Goal: Task Accomplishment & Management: Use online tool/utility

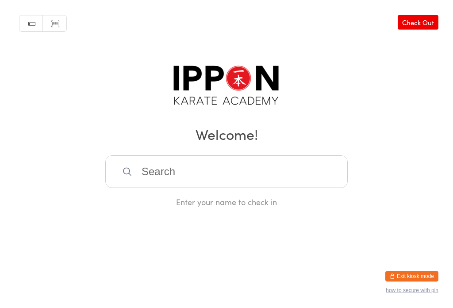
click at [246, 171] on input "search" at bounding box center [226, 172] width 242 height 33
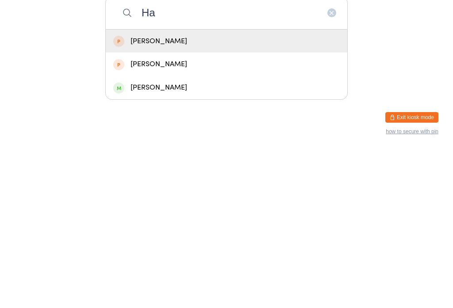
type input "H"
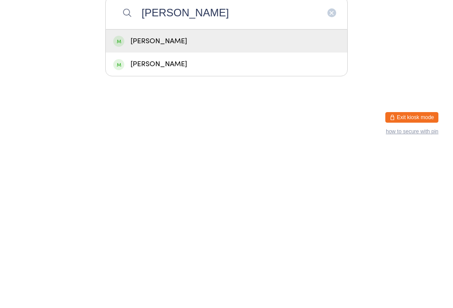
type input "[PERSON_NAME]"
click at [304, 194] on div "[PERSON_NAME]" at bounding box center [226, 200] width 226 height 12
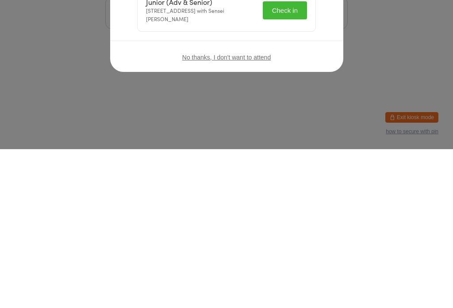
click at [286, 165] on button "Check in" at bounding box center [285, 169] width 44 height 18
click at [315, 63] on icon "button" at bounding box center [320, 67] width 10 height 10
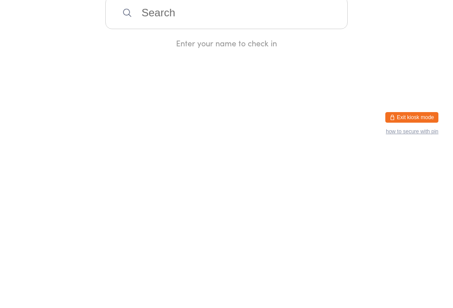
click at [147, 188] on input "search" at bounding box center [226, 172] width 242 height 33
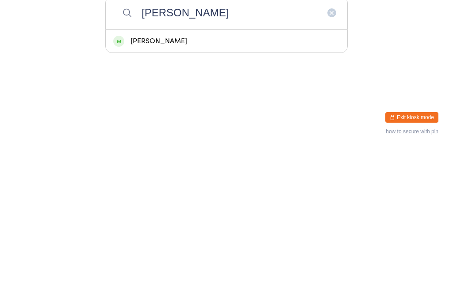
type input "[PERSON_NAME]"
click at [150, 194] on div "[PERSON_NAME]" at bounding box center [226, 200] width 226 height 12
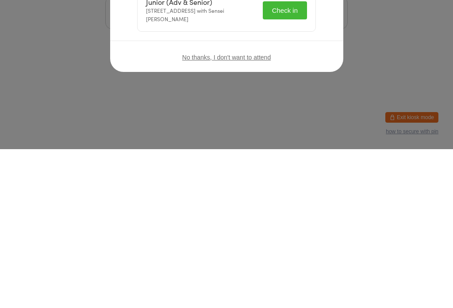
click at [287, 168] on button "Check in" at bounding box center [285, 169] width 44 height 18
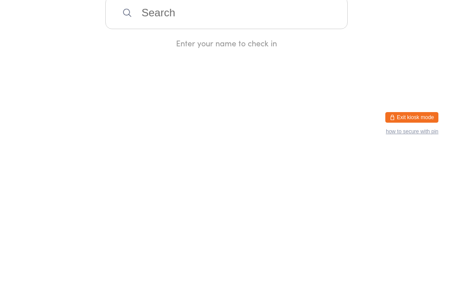
click at [197, 168] on input "search" at bounding box center [226, 172] width 242 height 33
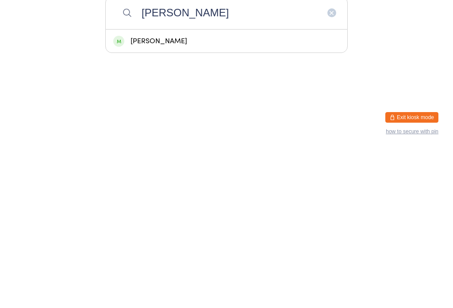
type input "[PERSON_NAME]"
click at [293, 189] on div "[PERSON_NAME]" at bounding box center [226, 200] width 241 height 23
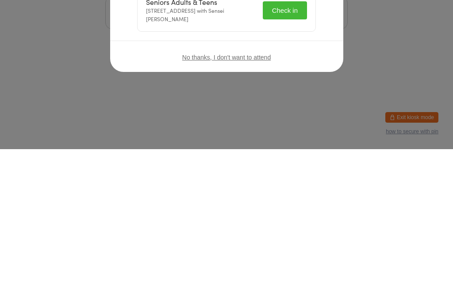
click at [318, 70] on icon "button" at bounding box center [320, 67] width 10 height 10
click at [318, 72] on button "button" at bounding box center [320, 67] width 11 height 11
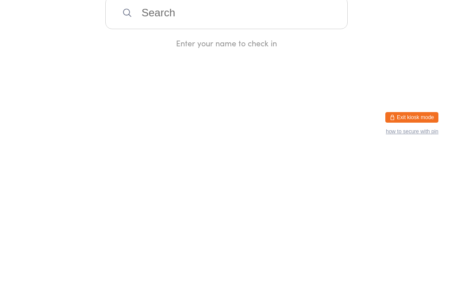
click at [216, 183] on input "search" at bounding box center [226, 172] width 242 height 33
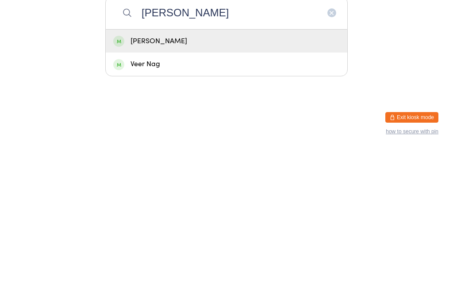
type input "[PERSON_NAME]"
click at [229, 194] on div "[PERSON_NAME]" at bounding box center [226, 200] width 226 height 12
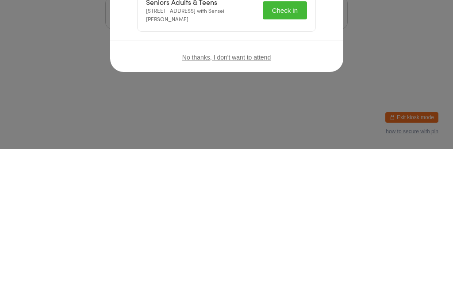
click at [290, 166] on button "Check in" at bounding box center [285, 169] width 44 height 18
click at [315, 65] on icon "button" at bounding box center [320, 67] width 10 height 10
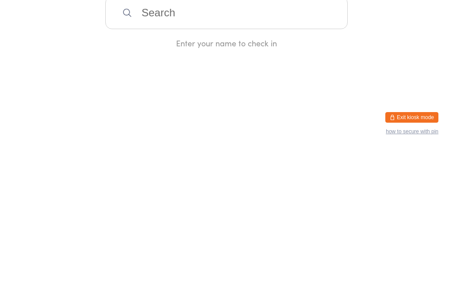
click at [239, 153] on div "Manual search Scanner input Check Out Welcome! Enter your name to check in" at bounding box center [226, 104] width 453 height 208
click at [218, 165] on input "search" at bounding box center [226, 172] width 242 height 33
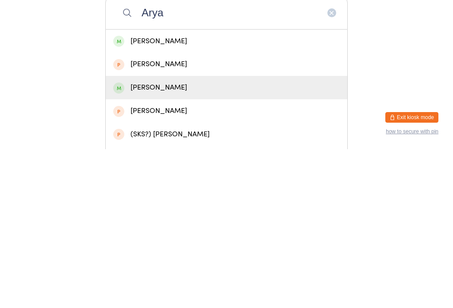
type input "Arya"
click at [236, 235] on div "[PERSON_NAME]" at bounding box center [226, 246] width 241 height 23
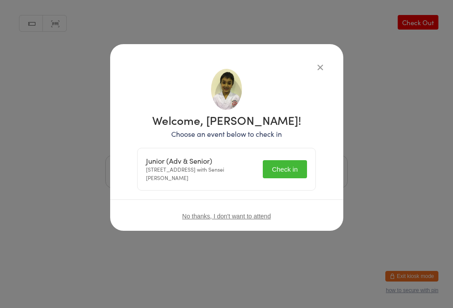
click at [296, 161] on button "Check in" at bounding box center [285, 169] width 44 height 18
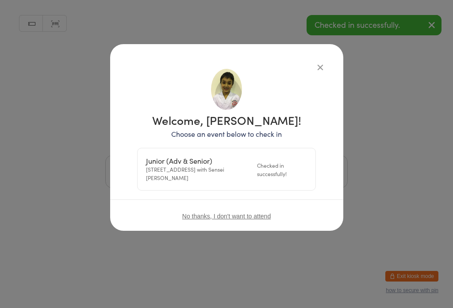
click at [331, 66] on div "Welcome, [PERSON_NAME]! Choose an event below to check in Junior (Adv & Senior)…" at bounding box center [226, 137] width 233 height 187
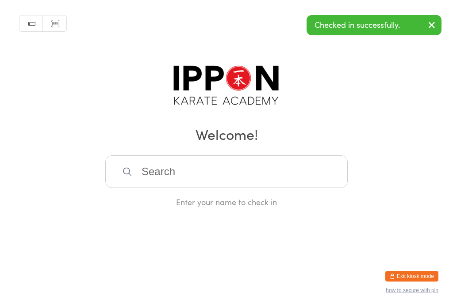
click at [321, 66] on div "Manual search Scanner input Check Out Welcome! Enter your name to check in" at bounding box center [226, 104] width 453 height 208
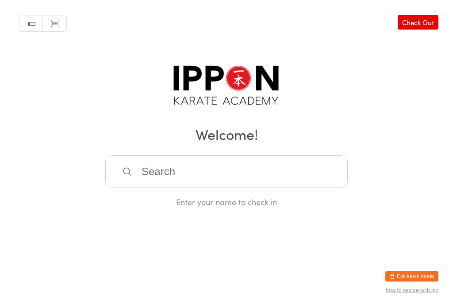
click at [161, 178] on input "search" at bounding box center [226, 172] width 242 height 33
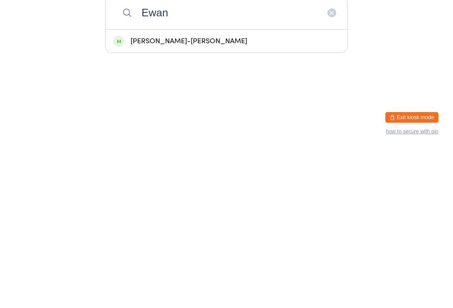
type input "Ewan"
click at [179, 189] on div "[PERSON_NAME]-[PERSON_NAME]" at bounding box center [226, 200] width 241 height 23
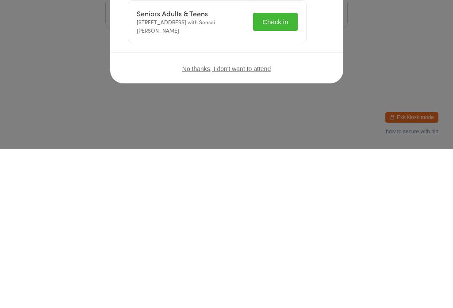
click at [286, 172] on button "Check in" at bounding box center [275, 181] width 44 height 18
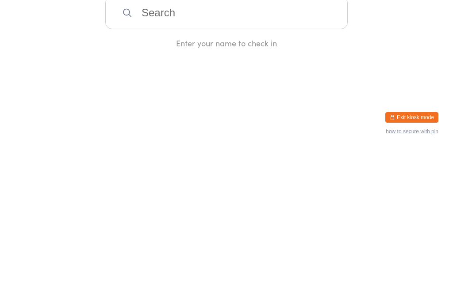
click at [295, 177] on input "search" at bounding box center [226, 172] width 242 height 33
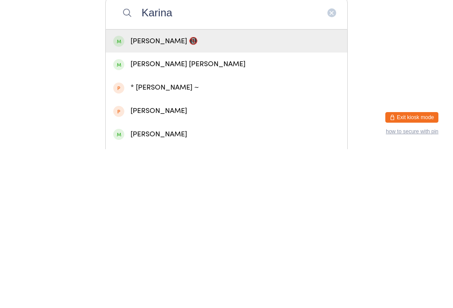
type input "Karina"
click at [202, 194] on div "[PERSON_NAME] 📵" at bounding box center [226, 200] width 226 height 12
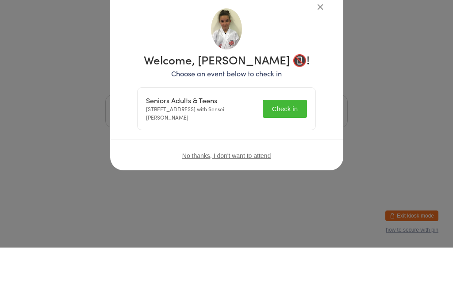
click at [293, 200] on div "No thanks, I don't want to attend" at bounding box center [226, 216] width 233 height 33
click at [281, 200] on div "No thanks, I don't want to attend" at bounding box center [226, 216] width 233 height 33
click at [280, 200] on div "No thanks, I don't want to attend" at bounding box center [226, 216] width 233 height 33
click at [291, 200] on div "No thanks, I don't want to attend" at bounding box center [226, 216] width 233 height 33
click at [286, 200] on div "No thanks, I don't want to attend" at bounding box center [226, 216] width 233 height 33
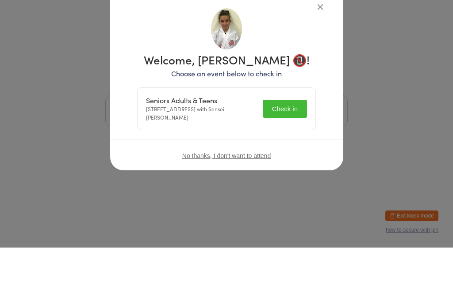
click at [278, 200] on div "No thanks, I don't want to attend" at bounding box center [226, 216] width 233 height 33
click at [319, 69] on div "Welcome, [PERSON_NAME] 📵! Choose an event below to check in Seniors Adults & Te…" at bounding box center [227, 130] width 198 height 122
click at [283, 161] on button "Check in" at bounding box center [285, 169] width 44 height 18
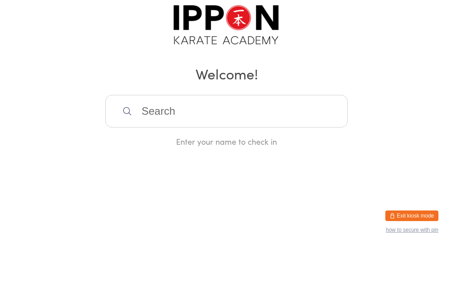
click at [198, 164] on input "search" at bounding box center [226, 172] width 242 height 33
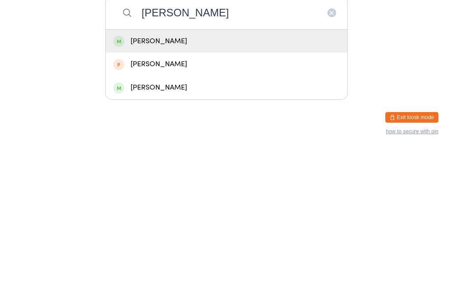
type input "[PERSON_NAME]"
click at [194, 194] on div "[PERSON_NAME]" at bounding box center [226, 200] width 226 height 12
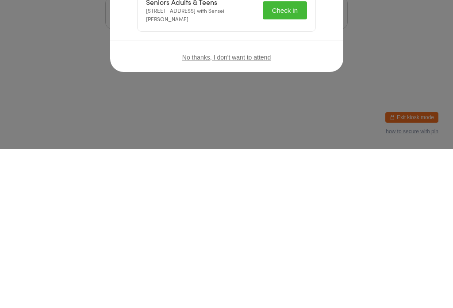
click at [278, 169] on button "Check in" at bounding box center [285, 169] width 44 height 18
click at [315, 64] on icon "button" at bounding box center [320, 67] width 10 height 10
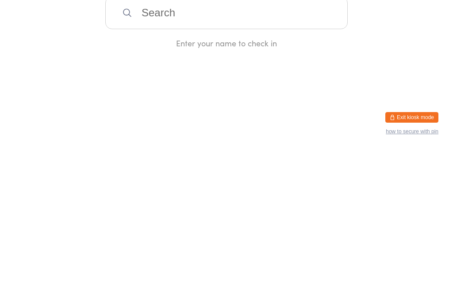
click at [224, 183] on input "search" at bounding box center [226, 172] width 242 height 33
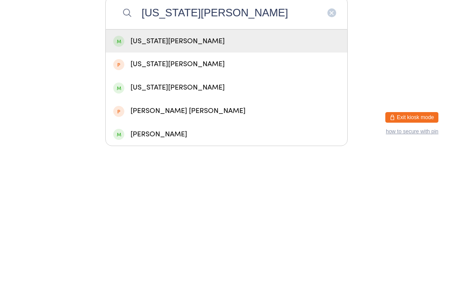
type input "[US_STATE][PERSON_NAME]"
click at [234, 194] on div "[US_STATE][PERSON_NAME]" at bounding box center [226, 200] width 226 height 12
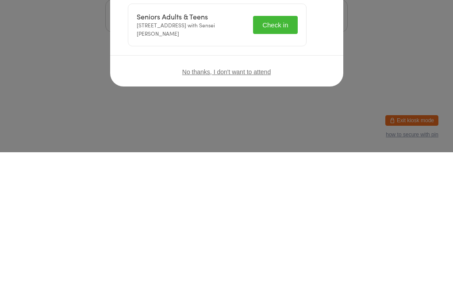
click at [284, 172] on button "Check in" at bounding box center [275, 181] width 44 height 18
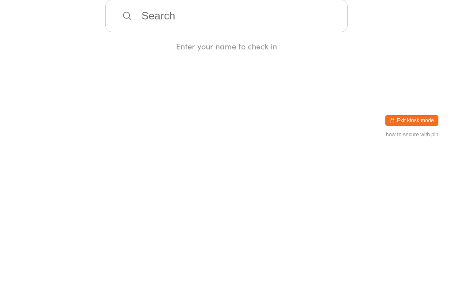
click at [190, 182] on input "search" at bounding box center [226, 172] width 242 height 33
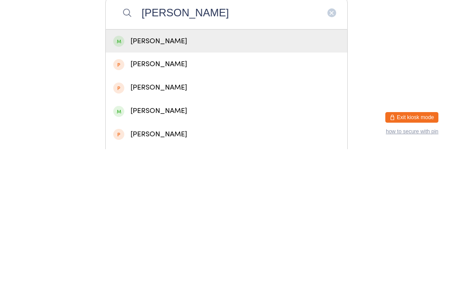
type input "[PERSON_NAME]"
click at [207, 189] on div "[PERSON_NAME]" at bounding box center [226, 200] width 241 height 23
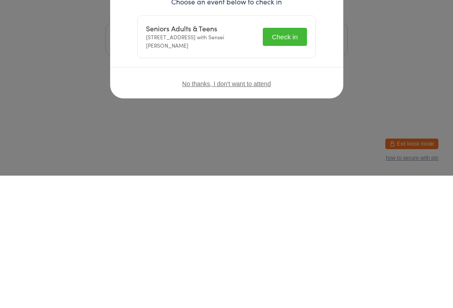
click at [284, 161] on div "Welcome, [PERSON_NAME]! Choose an event below to check in Seniors Adults & Teen…" at bounding box center [226, 154] width 453 height 308
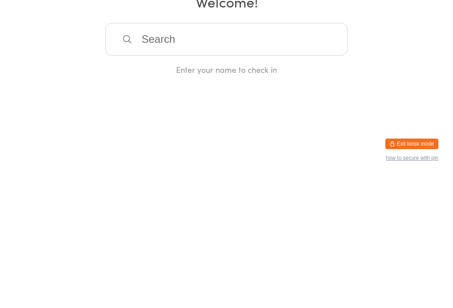
click at [285, 167] on html "You have now entered Kiosk Mode. Members will be able to check themselves in us…" at bounding box center [226, 154] width 453 height 308
click at [242, 156] on input "search" at bounding box center [226, 172] width 242 height 33
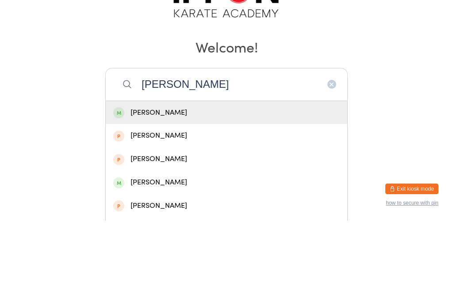
type input "[PERSON_NAME]"
click at [217, 194] on div "[PERSON_NAME]" at bounding box center [226, 200] width 226 height 12
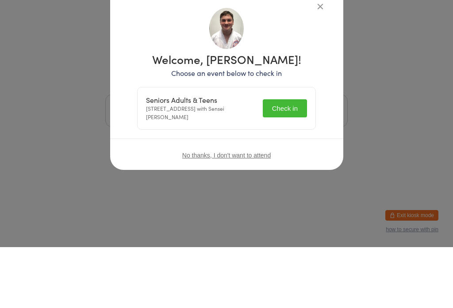
click at [285, 200] on div "No thanks, I don't want to attend" at bounding box center [226, 216] width 233 height 33
click at [290, 200] on div "No thanks, I don't want to attend" at bounding box center [226, 216] width 233 height 33
click at [286, 172] on div "Welcome, [PERSON_NAME]! Choose an event below to check in Seniors Adults & Teen…" at bounding box center [227, 151] width 198 height 178
click at [291, 161] on button "Check in" at bounding box center [285, 169] width 44 height 18
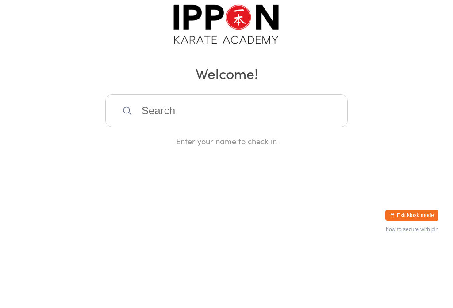
click at [236, 171] on input "search" at bounding box center [226, 172] width 242 height 33
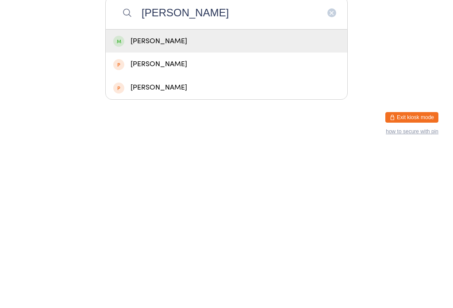
type input "[PERSON_NAME]"
click at [285, 189] on div "[PERSON_NAME]" at bounding box center [226, 200] width 241 height 23
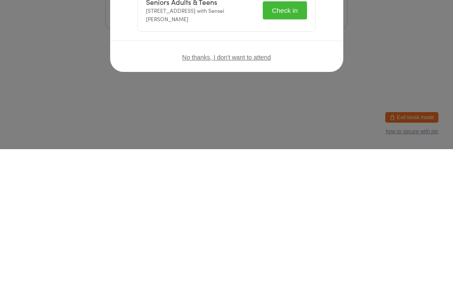
click at [293, 167] on button "Check in" at bounding box center [285, 169] width 44 height 18
click at [318, 59] on div "Welcome, [PERSON_NAME]! Choose an event below to check in Seniors Adults & Teen…" at bounding box center [226, 137] width 233 height 187
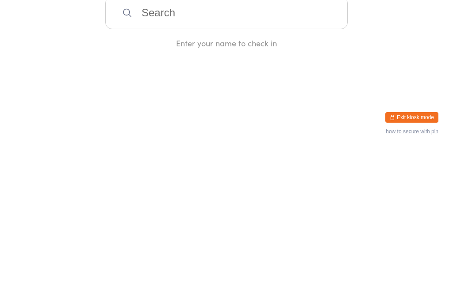
click at [274, 182] on input "search" at bounding box center [226, 172] width 242 height 33
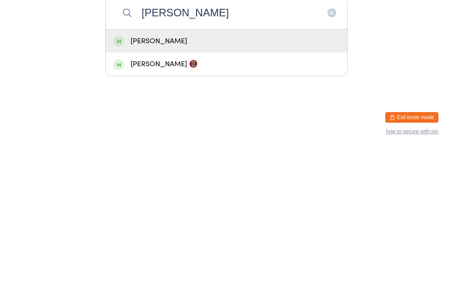
type input "[PERSON_NAME]"
click at [256, 194] on div "[PERSON_NAME]" at bounding box center [226, 200] width 226 height 12
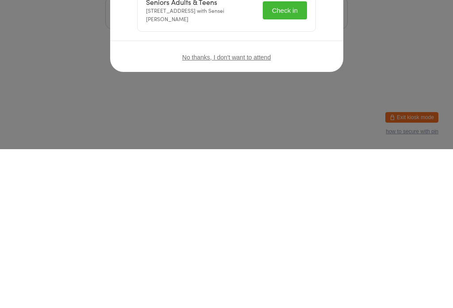
click at [263, 160] on button "Check in" at bounding box center [285, 169] width 44 height 18
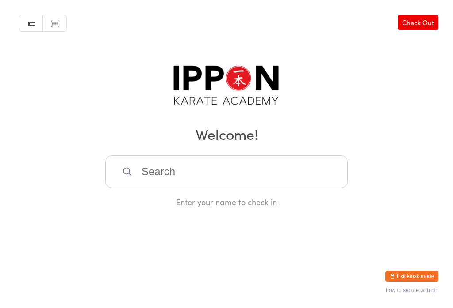
click at [278, 173] on input "search" at bounding box center [226, 172] width 242 height 33
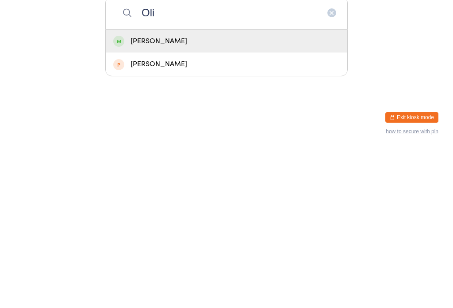
type input "Oli"
click at [196, 194] on div "[PERSON_NAME]" at bounding box center [226, 200] width 226 height 12
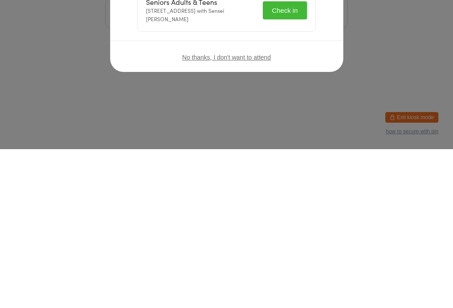
click at [293, 170] on button "Check in" at bounding box center [285, 169] width 44 height 18
click at [318, 69] on icon "button" at bounding box center [320, 67] width 10 height 10
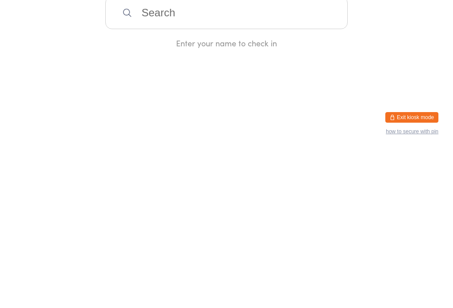
click at [143, 175] on input "search" at bounding box center [226, 172] width 242 height 33
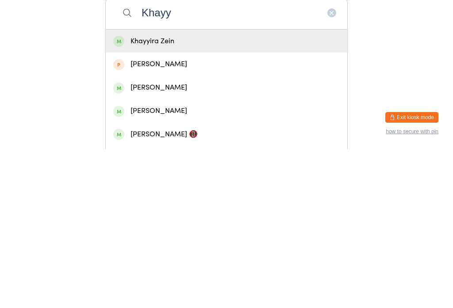
type input "Khayy"
click at [268, 194] on div "Khayyira Zein" at bounding box center [226, 200] width 226 height 12
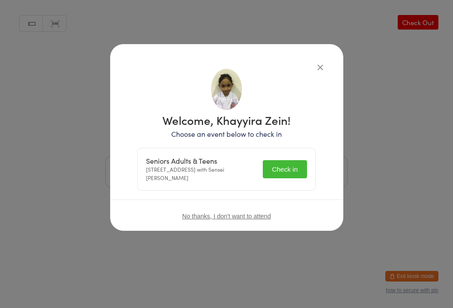
click at [282, 160] on button "Check in" at bounding box center [285, 169] width 44 height 18
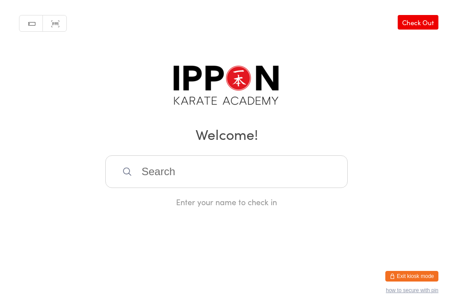
click at [160, 176] on input "search" at bounding box center [226, 172] width 242 height 33
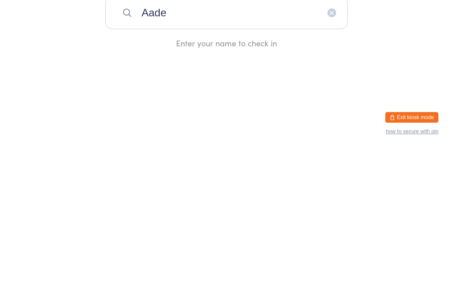
type input "Aaden"
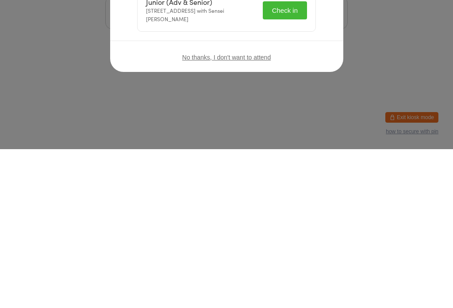
click at [294, 169] on button "Check in" at bounding box center [285, 169] width 44 height 18
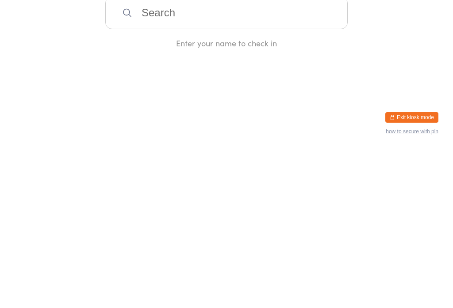
click at [277, 160] on input "search" at bounding box center [226, 172] width 242 height 33
type input "Laye"
click at [293, 194] on div "Layelle Trad" at bounding box center [226, 200] width 226 height 12
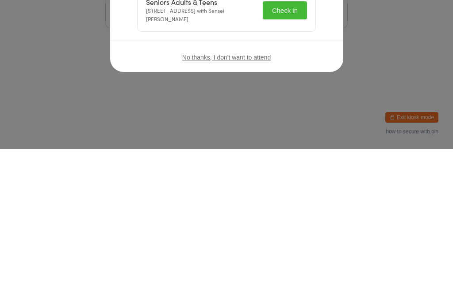
click at [326, 200] on div "No thanks, I don't want to attend" at bounding box center [226, 216] width 233 height 33
click at [274, 165] on button "Check in" at bounding box center [285, 169] width 44 height 18
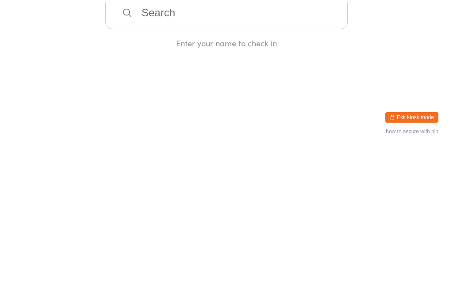
click at [314, 59] on div "Manual search Scanner input Check Out Welcome! Enter your name to check in" at bounding box center [226, 104] width 453 height 208
click at [186, 169] on input "search" at bounding box center [226, 172] width 242 height 33
type input "Q"
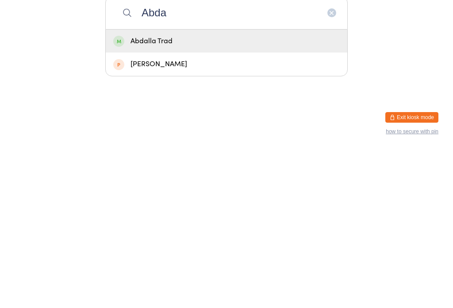
type input "Abda"
click at [163, 194] on div "Abdalla Trad" at bounding box center [226, 200] width 226 height 12
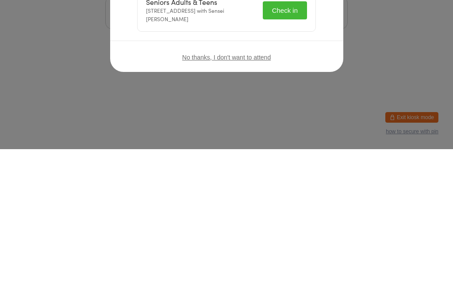
click at [281, 173] on button "Check in" at bounding box center [285, 169] width 44 height 18
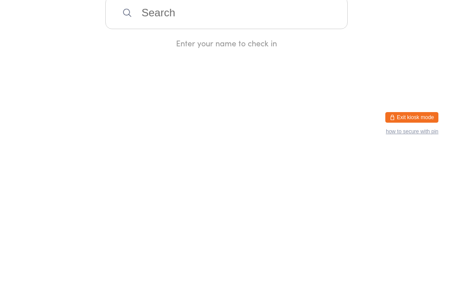
click at [195, 179] on input "search" at bounding box center [226, 172] width 242 height 33
type input "Viv"
click at [201, 194] on div "[PERSON_NAME]" at bounding box center [226, 200] width 226 height 12
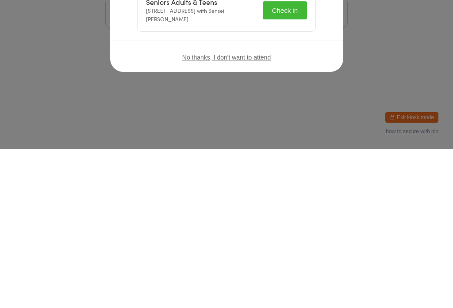
click at [263, 160] on button "Check in" at bounding box center [285, 169] width 44 height 18
